Goal: Task Accomplishment & Management: Complete application form

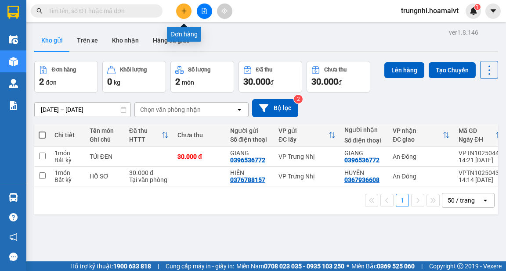
click at [183, 11] on icon "plus" at bounding box center [184, 11] width 6 height 6
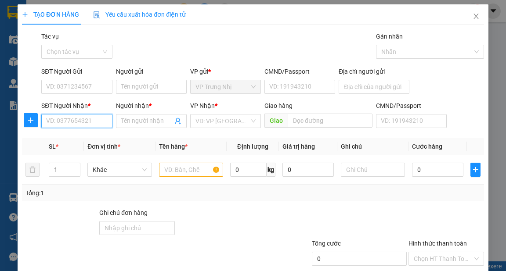
click at [63, 121] on input "SĐT Người Nhận *" at bounding box center [76, 121] width 71 height 14
type input "0918139387"
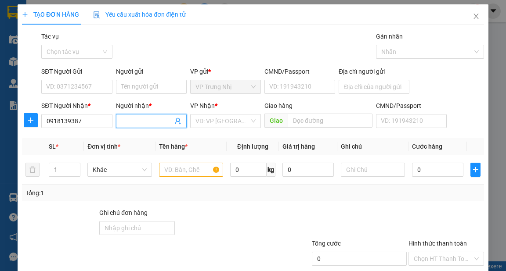
click at [136, 124] on input "Người nhận *" at bounding box center [146, 121] width 51 height 10
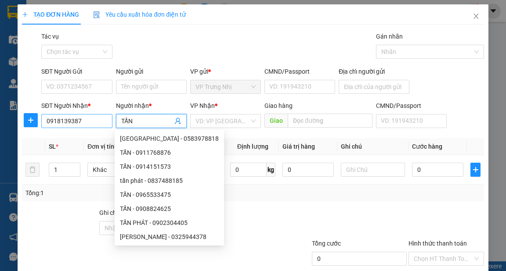
type input "TẤN"
click at [97, 118] on input "0918139387" at bounding box center [76, 121] width 71 height 14
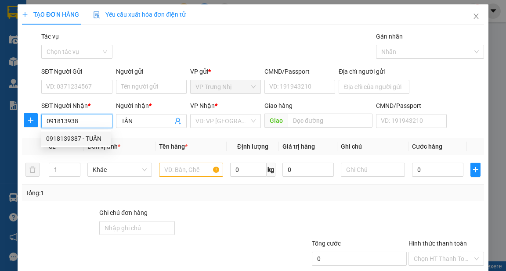
click at [98, 135] on div "0918139387 - TUẤN" at bounding box center [75, 139] width 59 height 10
type input "0918139387"
type input "TUẤN"
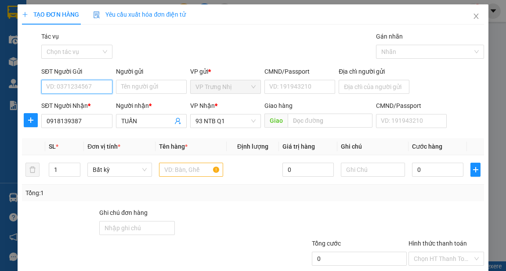
click at [74, 86] on input "SĐT Người Gửi" at bounding box center [76, 87] width 71 height 14
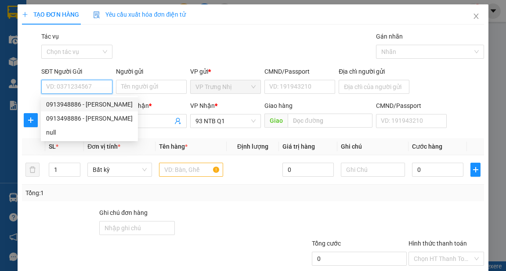
click at [91, 104] on div "0913948886 - [PERSON_NAME]" at bounding box center [89, 105] width 86 height 10
type input "0913948886"
type input "[PERSON_NAME]"
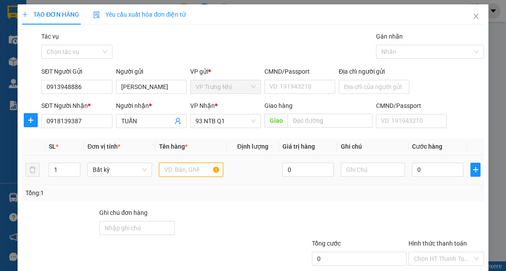
click at [176, 164] on input "text" at bounding box center [191, 170] width 65 height 14
type input "HÀNG XE"
click at [427, 174] on input "0" at bounding box center [437, 170] width 51 height 14
type input "4"
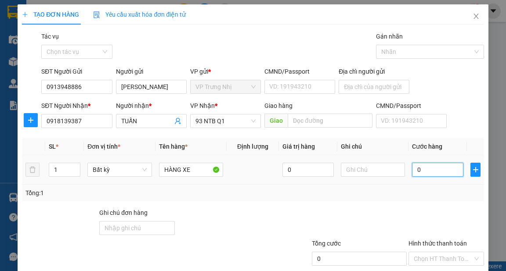
type input "4"
type input "40"
type input "40.000"
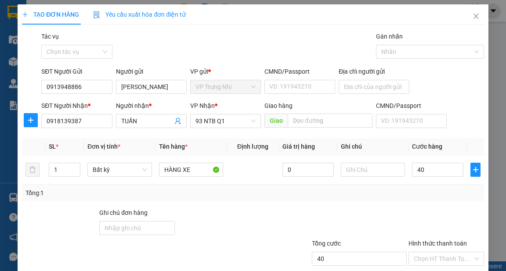
type input "40.000"
click at [415, 194] on div "Tổng: 1" at bounding box center [252, 193] width 454 height 10
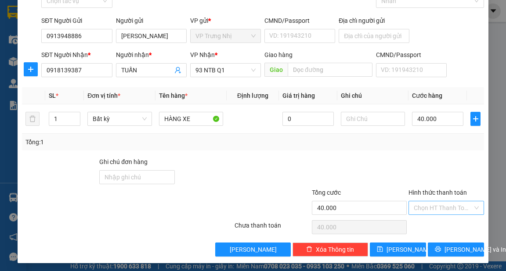
scroll to position [53, 0]
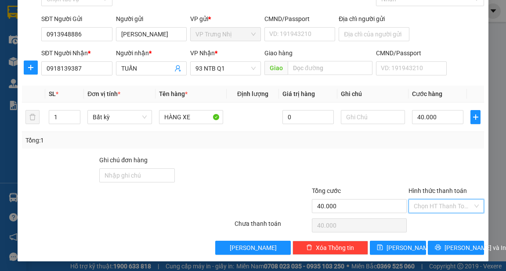
click at [434, 205] on input "Hình thức thanh toán" at bounding box center [443, 206] width 59 height 13
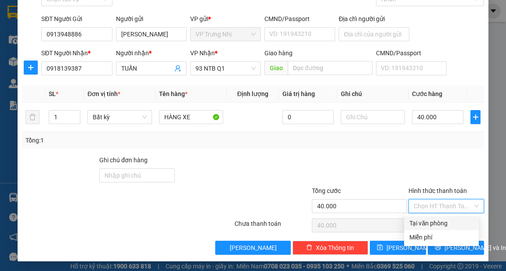
click at [441, 225] on div "Tại văn phòng" at bounding box center [441, 224] width 64 height 10
type input "0"
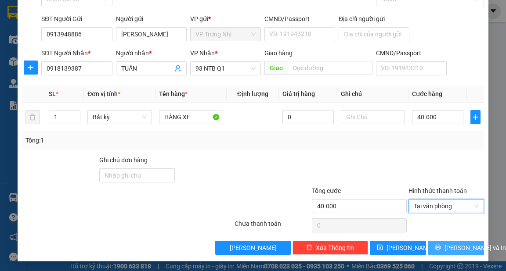
click at [453, 245] on span "[PERSON_NAME] và In" at bounding box center [474, 248] width 61 height 10
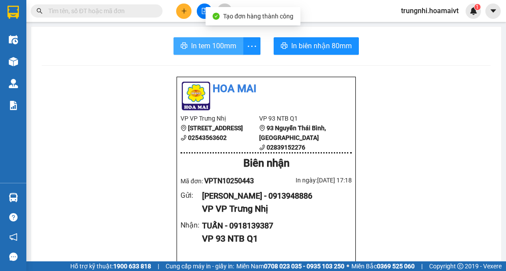
click at [215, 52] on button "In tem 100mm" at bounding box center [208, 46] width 70 height 18
